Goal: Task Accomplishment & Management: Manage account settings

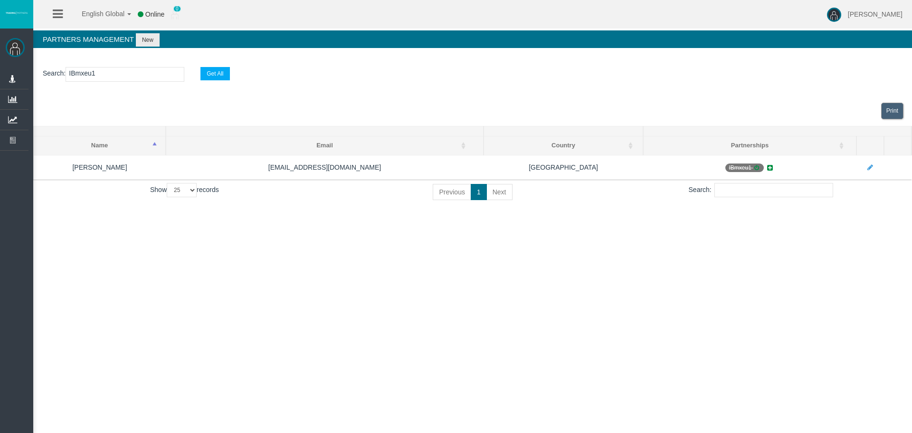
select select "25"
click at [94, 74] on input "IBmxeu1" at bounding box center [125, 74] width 119 height 15
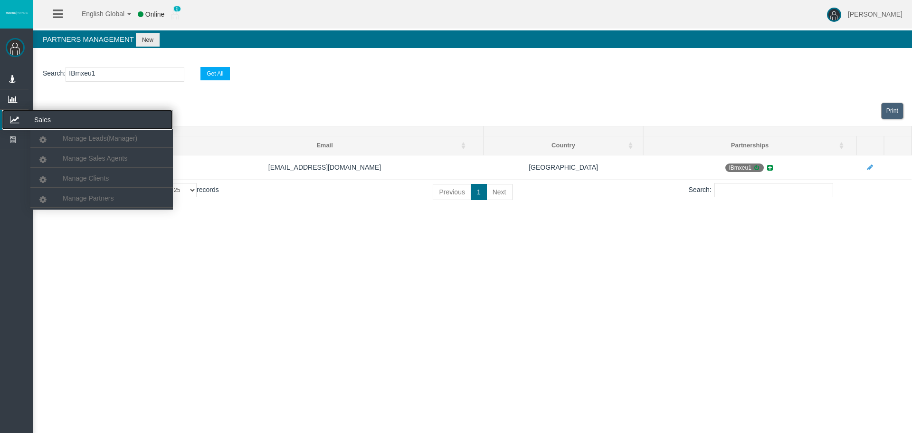
click at [21, 117] on icon at bounding box center [14, 120] width 25 height 20
drag, startPoint x: 76, startPoint y: 179, endPoint x: 102, endPoint y: 131, distance: 54.6
click at [76, 180] on span "Manage Clients" at bounding box center [86, 178] width 46 height 8
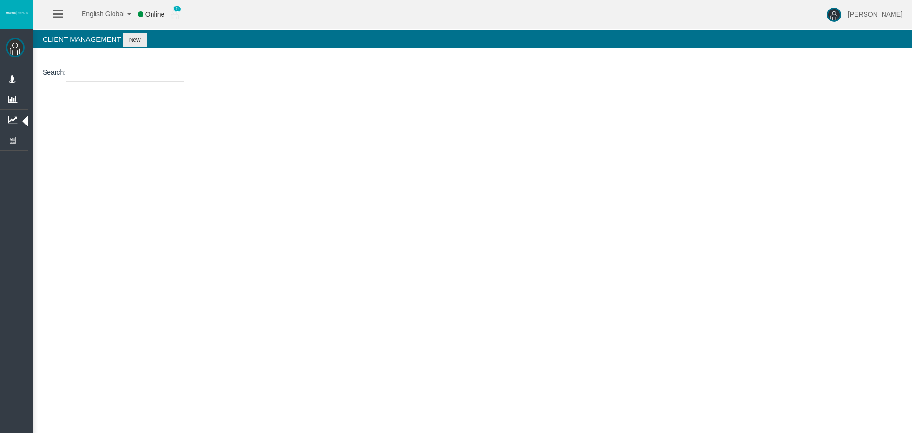
click at [94, 72] on input "number" at bounding box center [125, 74] width 119 height 15
paste input "11221573"
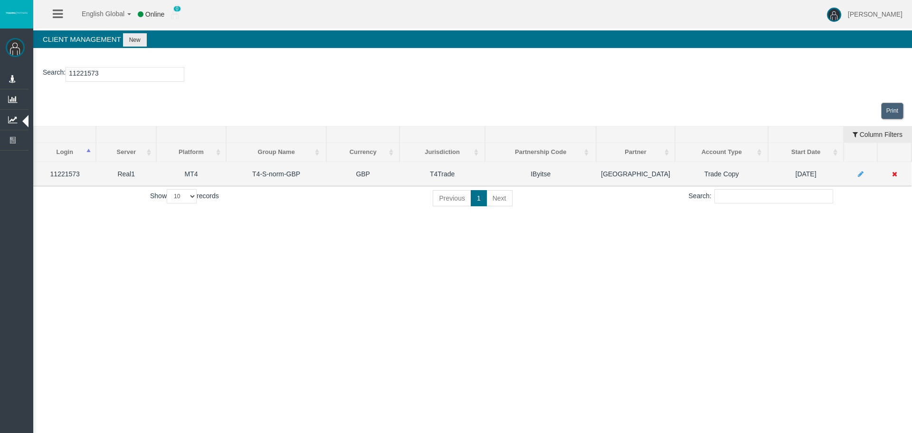
type input "11221573"
drag, startPoint x: 566, startPoint y: 176, endPoint x: 540, endPoint y: 176, distance: 25.6
click at [540, 176] on td "IByitse" at bounding box center [540, 173] width 111 height 24
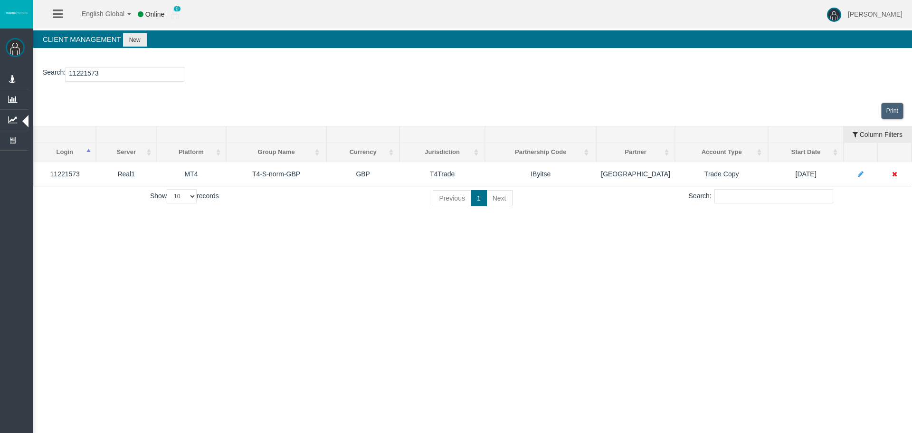
click at [569, 237] on div "English Global 简体中文 English Global 日本語 한국어 Online 0 [PERSON_NAME] Help Log Out …" at bounding box center [456, 216] width 912 height 433
